Goal: Task Accomplishment & Management: Use online tool/utility

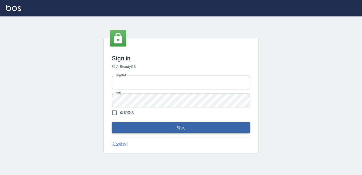
type input "0225223393815"
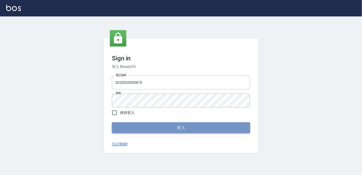
click at [203, 126] on button "登入" at bounding box center [181, 128] width 138 height 11
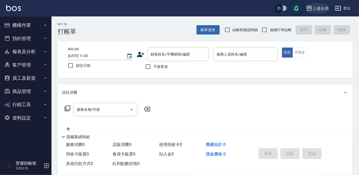
click at [320, 8] on div "上越金典" at bounding box center [320, 8] width 16 height 6
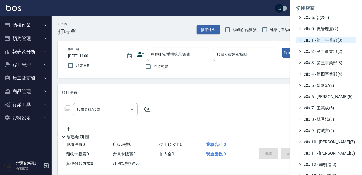
click at [330, 42] on span "1 - 第一事業部(8)" at bounding box center [329, 40] width 50 height 6
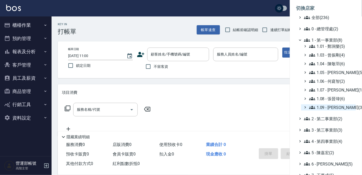
click at [336, 107] on span "1.09 - [PERSON_NAME](3)" at bounding box center [331, 108] width 45 height 6
